Goal: Task Accomplishment & Management: Complete application form

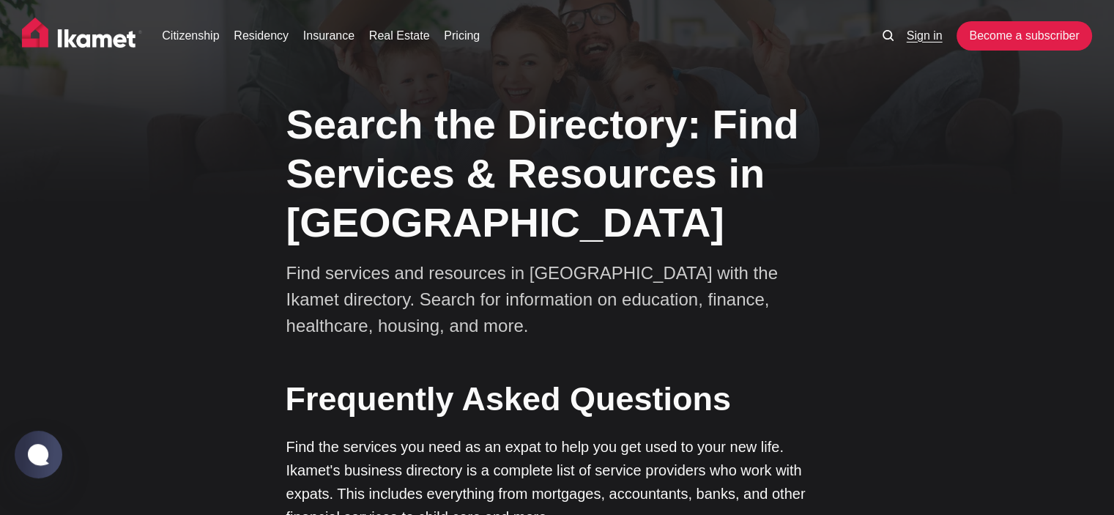
click at [927, 37] on link "Sign in" at bounding box center [924, 36] width 36 height 18
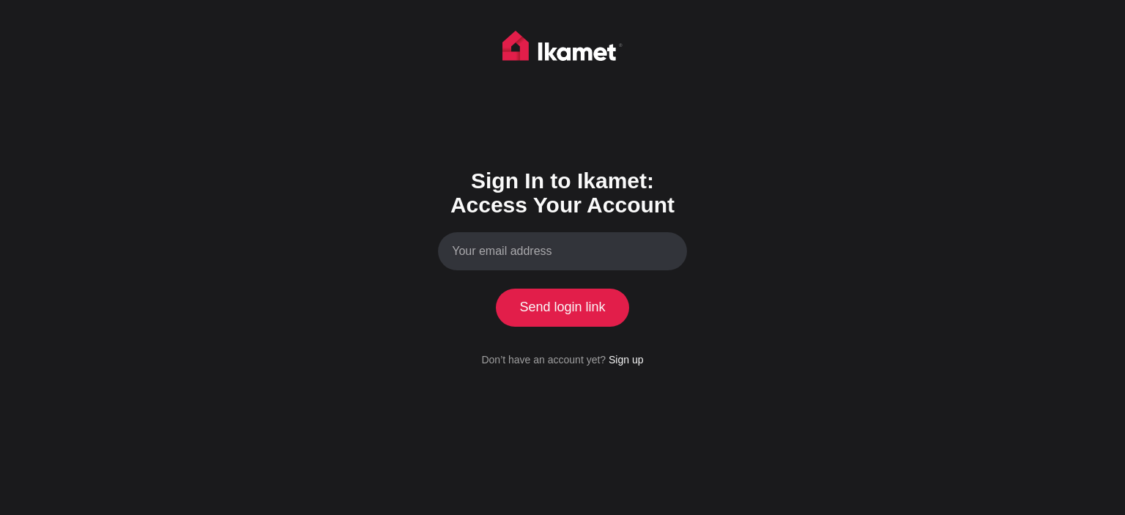
click at [579, 258] on input "Your email address" at bounding box center [562, 251] width 249 height 39
click at [630, 359] on link "Sign up" at bounding box center [625, 360] width 34 height 12
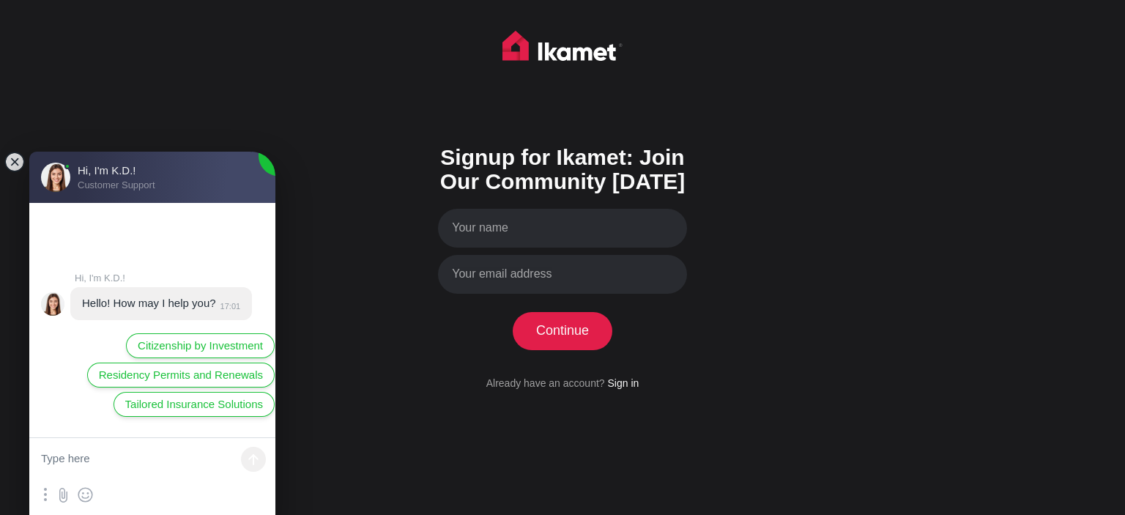
click at [793, 332] on div "Signup for Ikamet: Join Our Community Today Continue Processing your applicatio…" at bounding box center [562, 257] width 1125 height 515
